Goal: Book appointment/travel/reservation

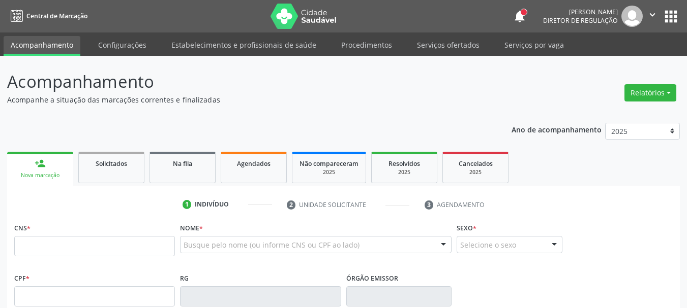
click at [63, 241] on input "text" at bounding box center [94, 246] width 161 height 20
type input "702 6057 5449 8247"
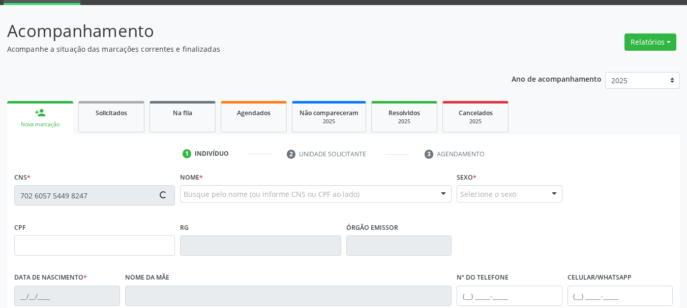
scroll to position [102, 0]
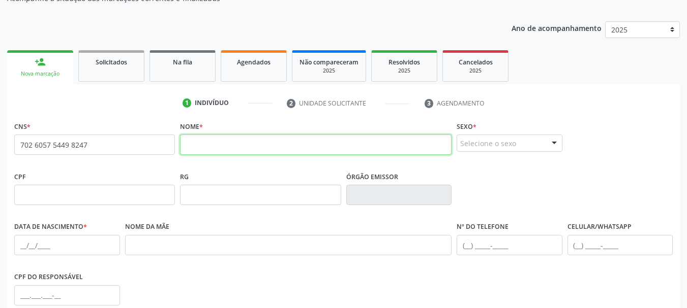
click at [284, 152] on input "text" at bounding box center [315, 145] width 271 height 20
type input "c"
type input "CLISANI [PERSON_NAME]"
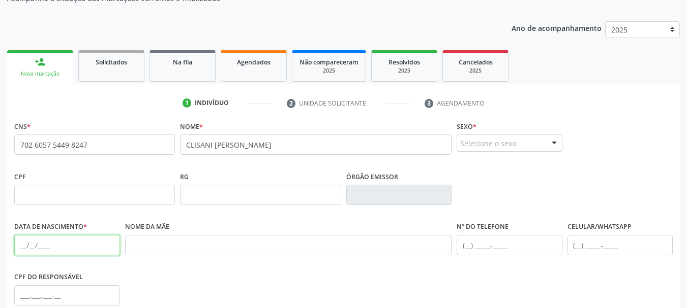
click at [18, 251] on input "text" at bounding box center [67, 245] width 106 height 20
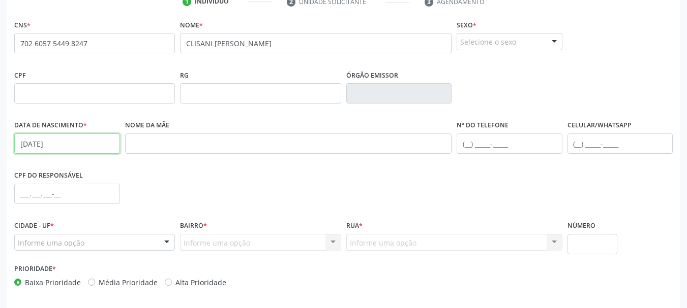
scroll to position [242, 0]
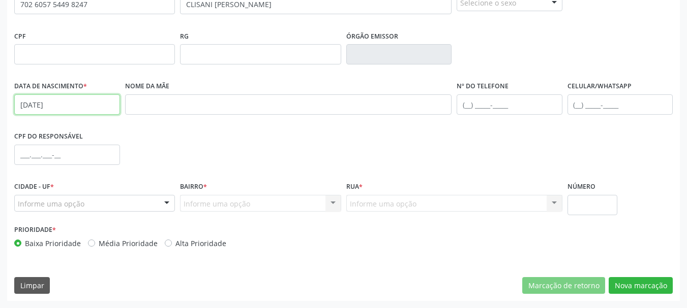
type input "[DATE]"
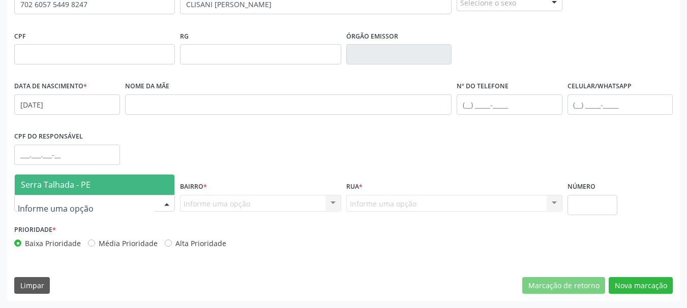
click at [70, 181] on span "Serra Talhada - PE" at bounding box center [56, 184] width 70 height 11
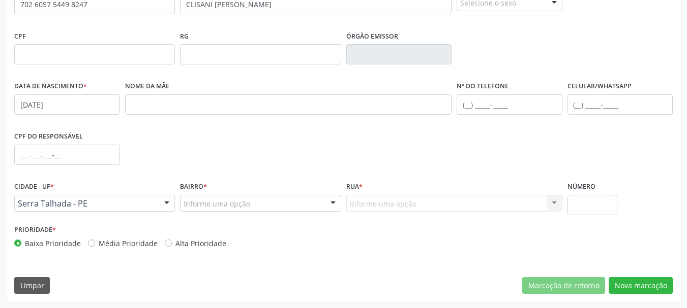
click at [285, 206] on div "Informe uma opção" at bounding box center [260, 203] width 161 height 17
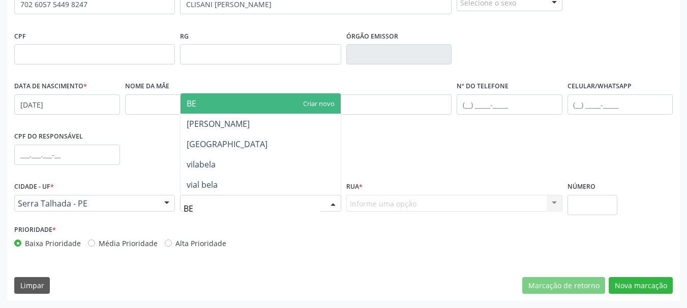
type input "BER"
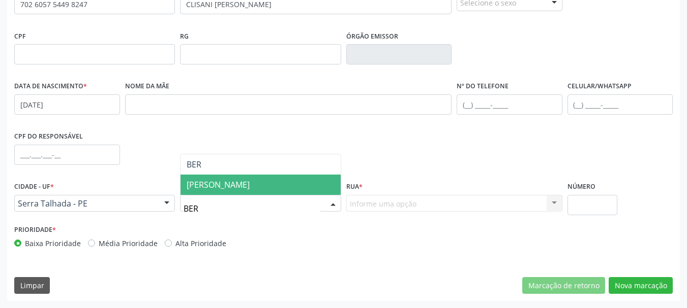
click at [269, 188] on span "[PERSON_NAME]" at bounding box center [260, 185] width 160 height 20
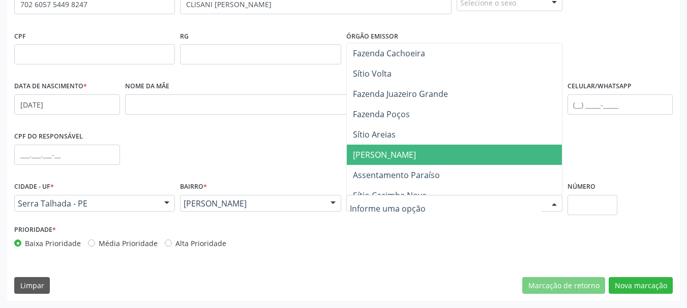
click at [434, 152] on span "[PERSON_NAME]" at bounding box center [454, 155] width 215 height 20
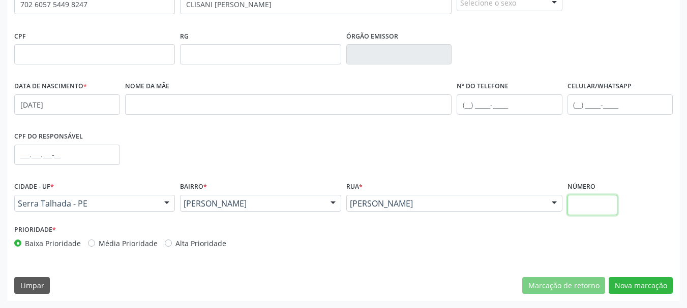
click at [582, 211] on input "text" at bounding box center [592, 205] width 50 height 20
type input "0"
click at [656, 287] on button "Nova marcação" at bounding box center [640, 285] width 64 height 17
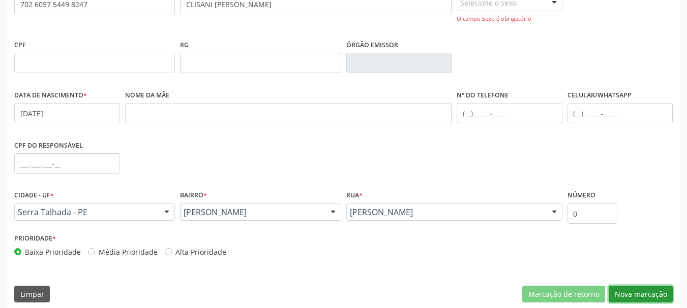
scroll to position [141, 0]
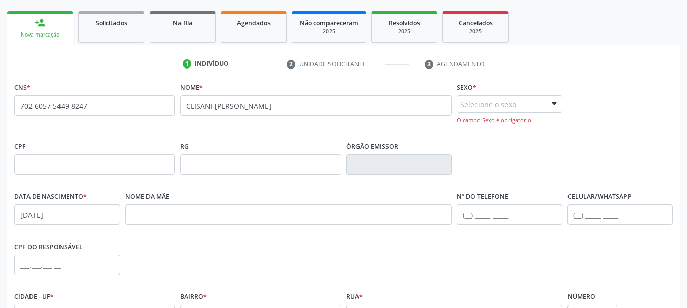
click at [532, 101] on div "Selecione o sexo" at bounding box center [509, 104] width 106 height 17
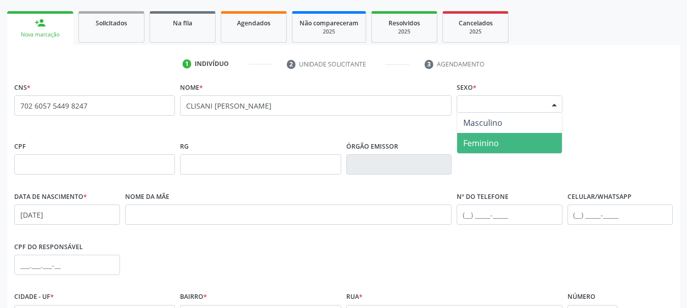
click at [483, 141] on span "Feminino" at bounding box center [481, 143] width 36 height 11
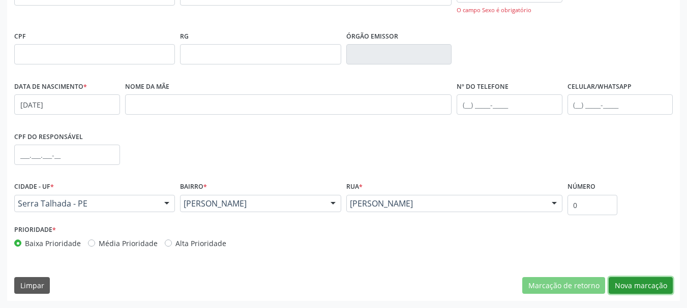
click at [638, 286] on button "Nova marcação" at bounding box center [640, 285] width 64 height 17
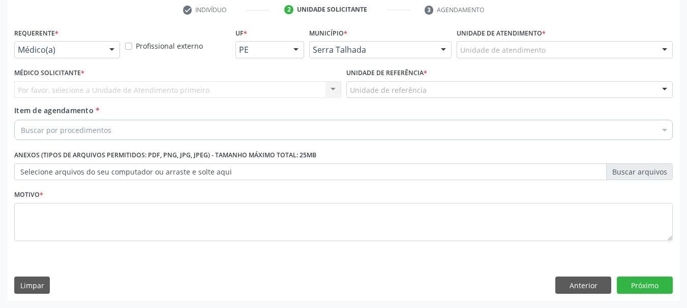
scroll to position [195, 0]
click at [108, 49] on div at bounding box center [111, 50] width 15 height 17
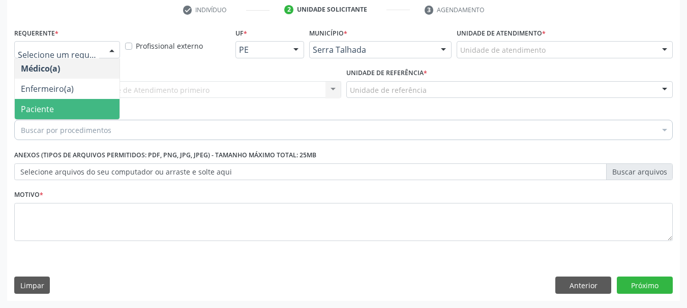
click at [55, 109] on span "Paciente" at bounding box center [67, 109] width 105 height 20
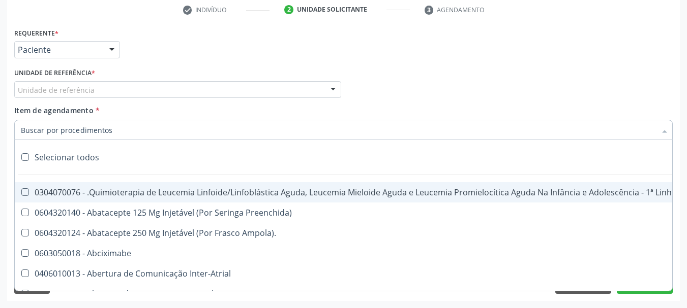
type input "T"
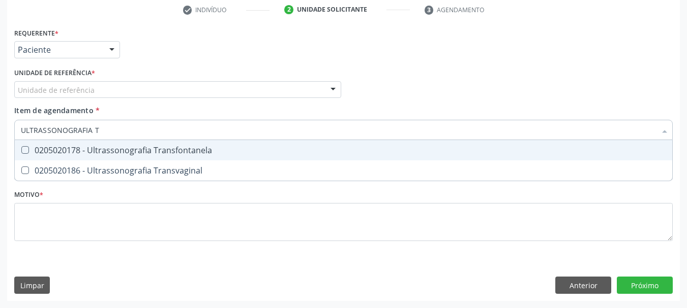
type input "ULTRASSONOGRAFIA TR"
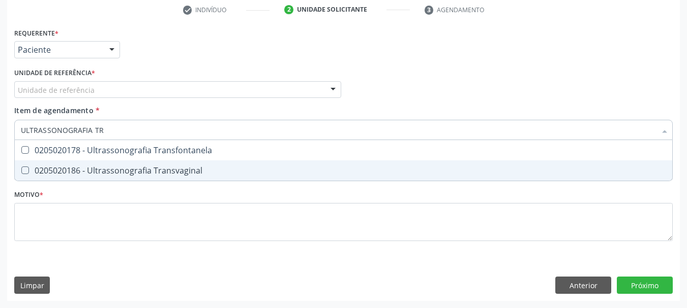
click at [27, 172] on Transvaginal at bounding box center [25, 171] width 8 height 8
click at [21, 172] on Transvaginal "checkbox" at bounding box center [18, 170] width 7 height 7
checkbox Transvaginal "true"
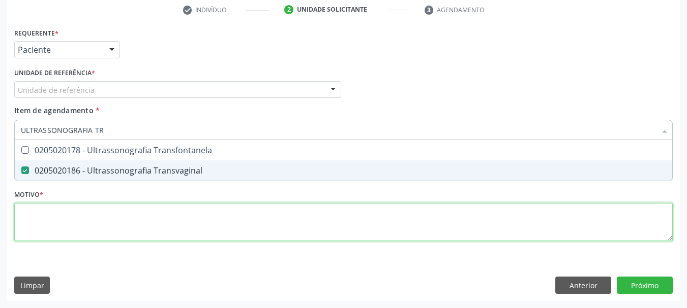
click at [47, 215] on div "Requerente * Paciente Médico(a) Enfermeiro(a) Paciente Nenhum resultado encontr…" at bounding box center [343, 140] width 658 height 230
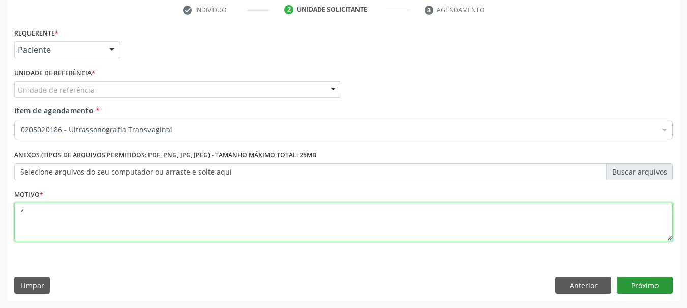
type textarea "*"
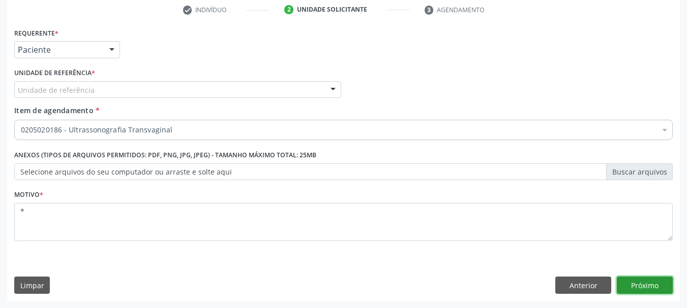
click at [639, 285] on button "Próximo" at bounding box center [644, 285] width 56 height 17
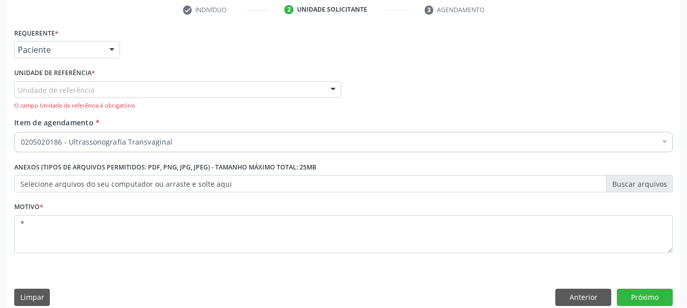
click at [289, 76] on div "Unidade de referência * Unidade de referência Usf do Mutirao Usf Cohab Usf [GEO…" at bounding box center [177, 88] width 327 height 45
click at [296, 94] on div "Unidade de referência" at bounding box center [177, 89] width 327 height 17
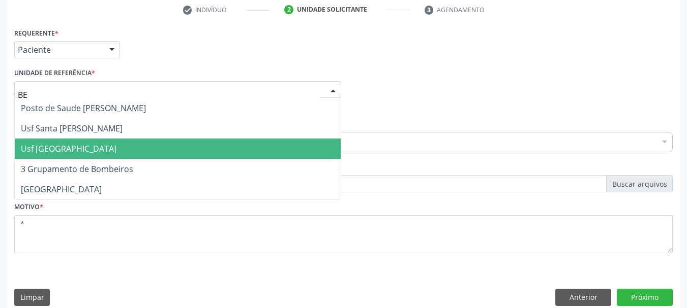
scroll to position [0, 0]
type input "BER"
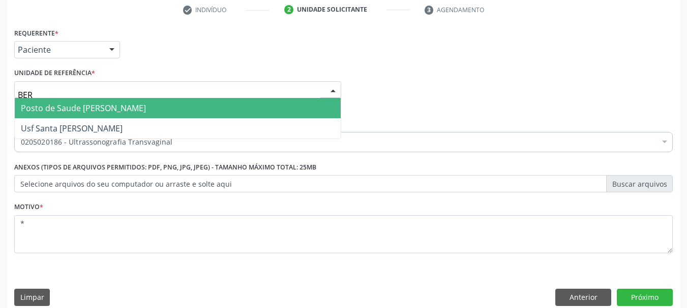
click at [64, 111] on span "Posto de Saude [PERSON_NAME]" at bounding box center [83, 108] width 125 height 11
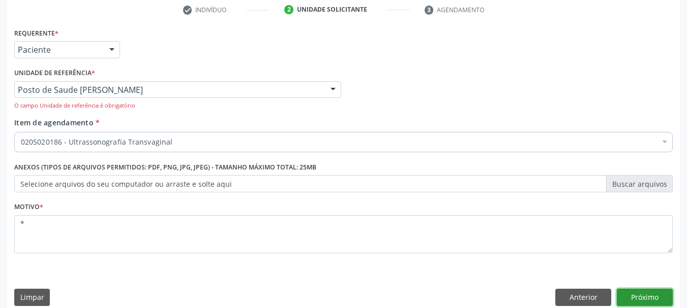
click at [655, 301] on button "Próximo" at bounding box center [644, 297] width 56 height 17
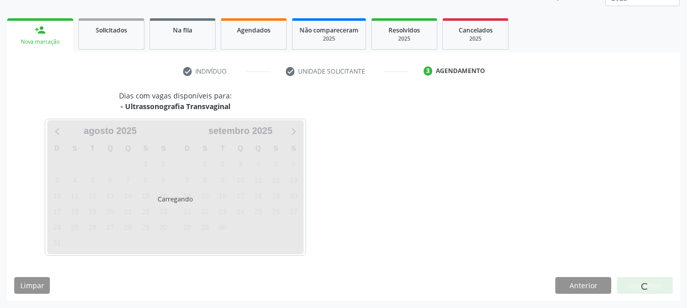
scroll to position [134, 0]
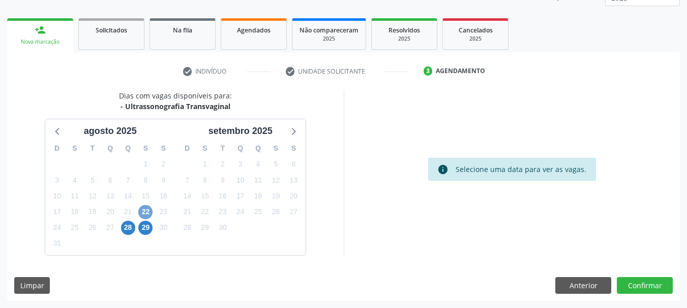
click at [147, 213] on span "22" at bounding box center [145, 212] width 14 height 14
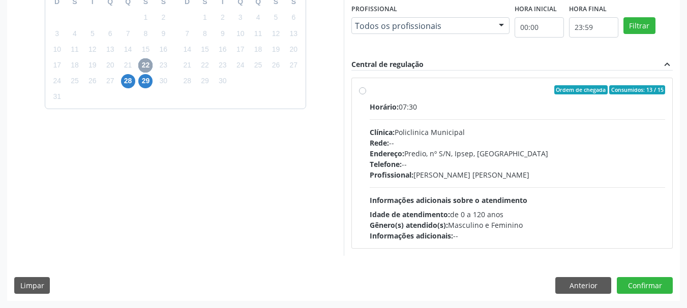
scroll to position [230, 0]
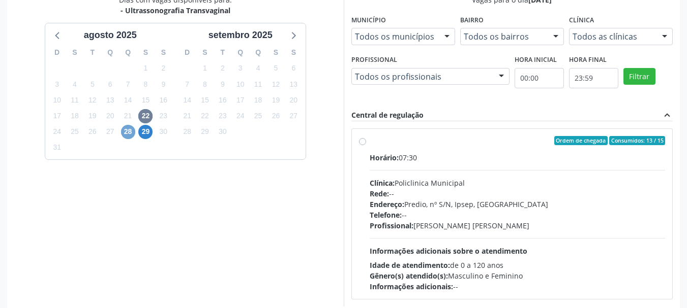
click at [130, 131] on span "28" at bounding box center [128, 132] width 14 height 14
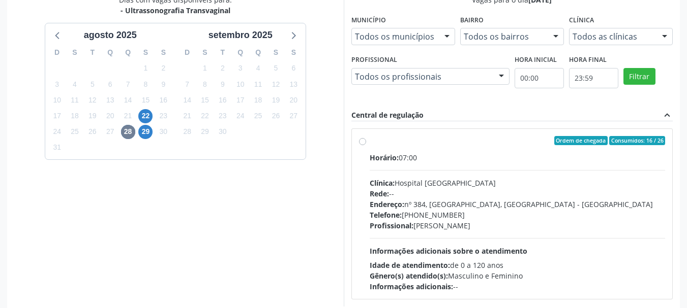
click at [369, 142] on label "Ordem de chegada Consumidos: 16 / 26 Horário: 07:00 Clínica: Hospital [GEOGRAPH…" at bounding box center [517, 214] width 296 height 156
click at [362, 142] on input "Ordem de chegada Consumidos: 16 / 26 Horário: 07:00 Clínica: Hospital [GEOGRAPH…" at bounding box center [362, 140] width 7 height 9
radio input "true"
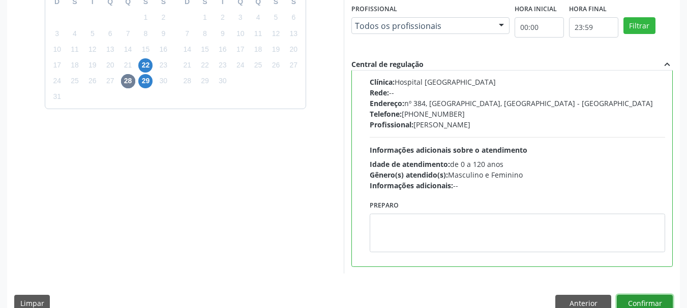
click at [652, 301] on button "Confirmar" at bounding box center [644, 303] width 56 height 17
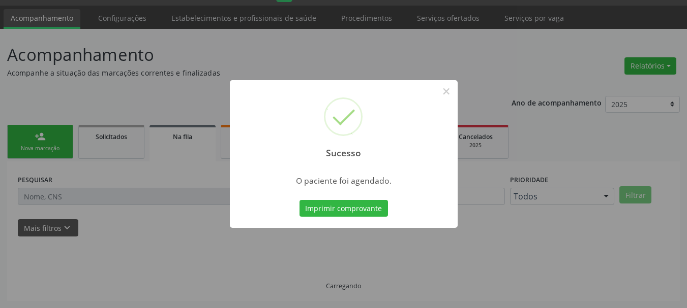
scroll to position [27, 0]
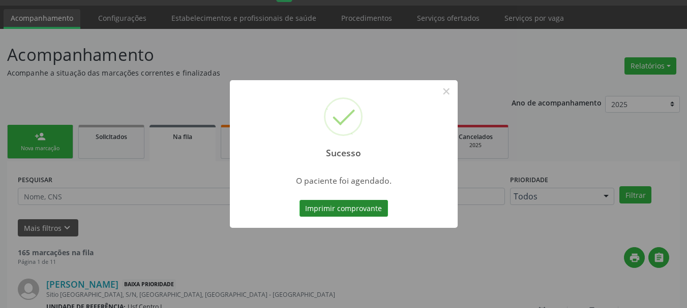
click at [357, 207] on button "Imprimir comprovante" at bounding box center [343, 208] width 88 height 17
